Goal: Navigation & Orientation: Find specific page/section

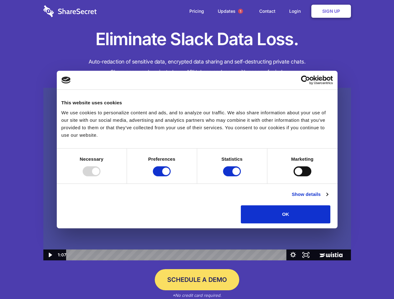
click at [197, 150] on img at bounding box center [197, 174] width 308 height 173
click at [100, 177] on div at bounding box center [92, 172] width 18 height 10
click at [171, 177] on input "Preferences" at bounding box center [162, 172] width 18 height 10
checkbox input "false"
click at [233, 177] on input "Statistics" at bounding box center [232, 172] width 18 height 10
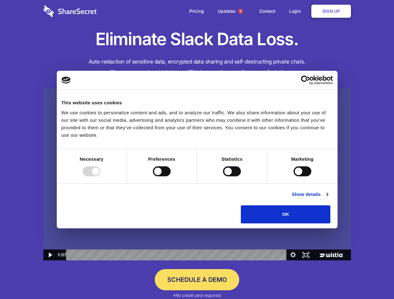
checkbox input "false"
click at [294, 177] on input "Marketing" at bounding box center [303, 172] width 18 height 10
checkbox input "true"
click at [328, 198] on link "Show details" at bounding box center [310, 194] width 36 height 7
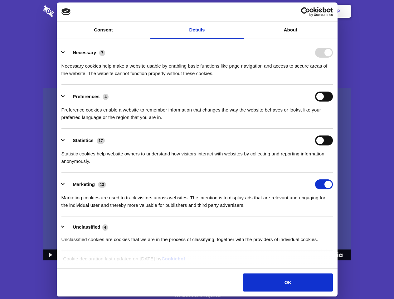
click at [333, 85] on li "Necessary 7 Necessary cookies help make a website usable by enabling basic func…" at bounding box center [196, 63] width 271 height 44
click at [240, 11] on span "1" at bounding box center [240, 11] width 5 height 5
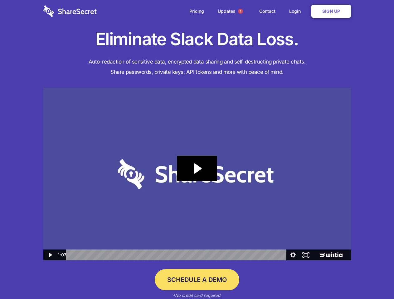
click at [197, 174] on icon "Play Video: Sharesecret Slack Extension" at bounding box center [197, 169] width 40 height 26
